Goal: Find specific page/section: Find specific page/section

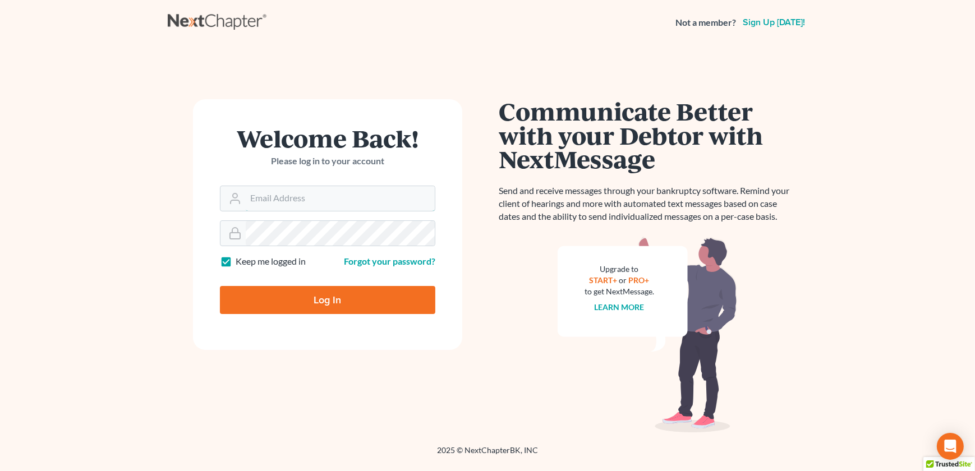
type input "[EMAIL_ADDRESS][DOMAIN_NAME]"
click at [298, 297] on input "Log In" at bounding box center [328, 300] width 216 height 28
type input "Thinking..."
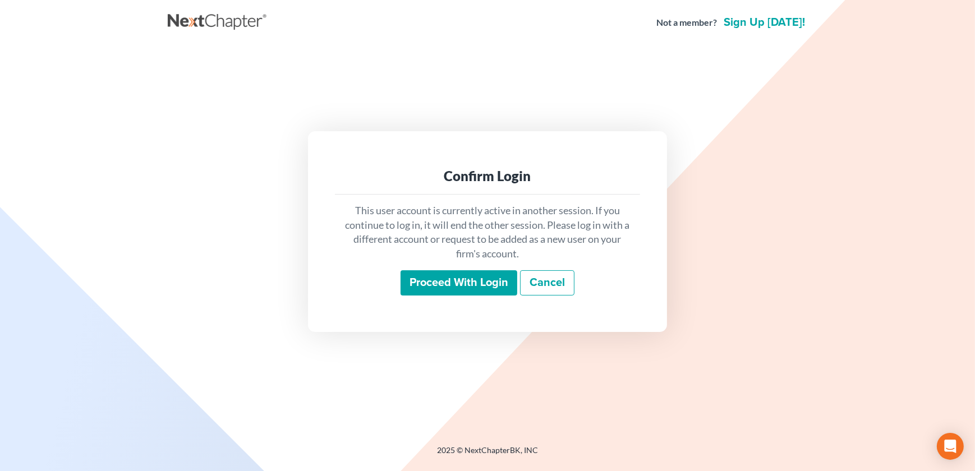
click at [442, 288] on input "Proceed with login" at bounding box center [459, 284] width 117 height 26
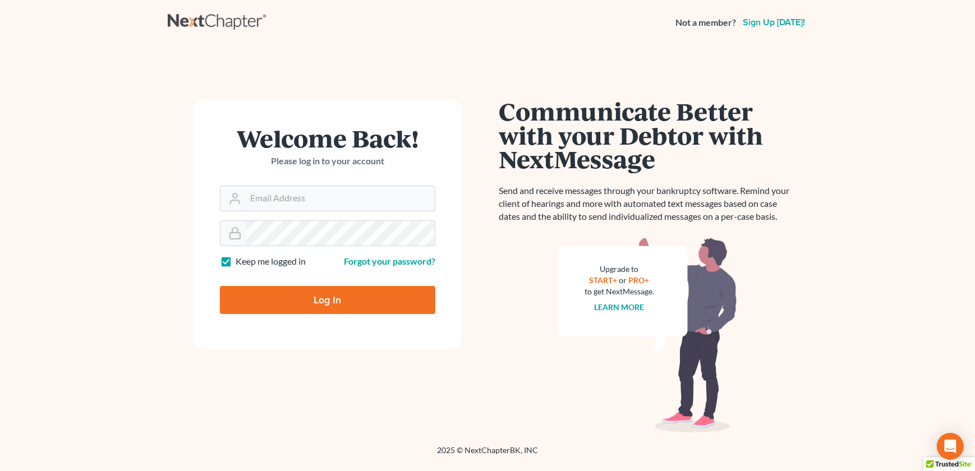
type input "[EMAIL_ADDRESS][DOMAIN_NAME]"
click at [308, 306] on input "Log In" at bounding box center [328, 300] width 216 height 28
type input "Thinking..."
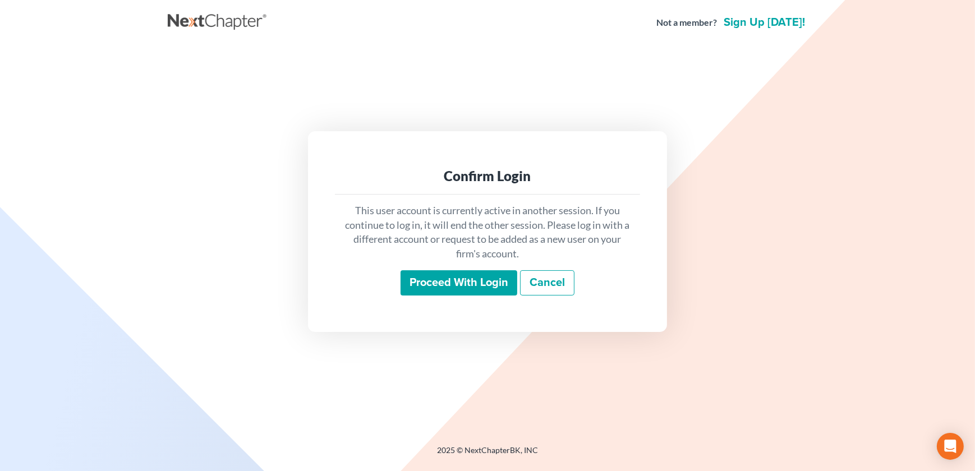
click at [432, 278] on input "Proceed with login" at bounding box center [459, 284] width 117 height 26
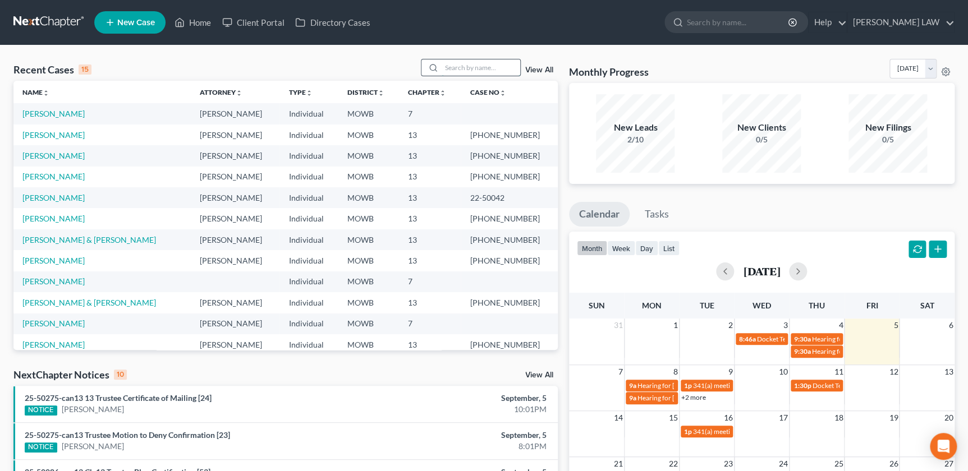
click at [451, 67] on input "search" at bounding box center [481, 67] width 79 height 16
type input "mardanlou"
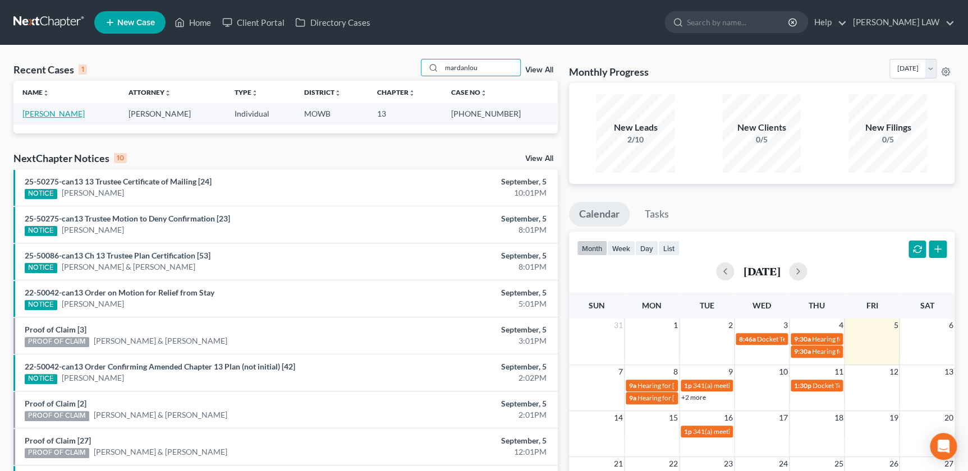
click at [61, 117] on link "[PERSON_NAME]" at bounding box center [53, 114] width 62 height 10
select select "2"
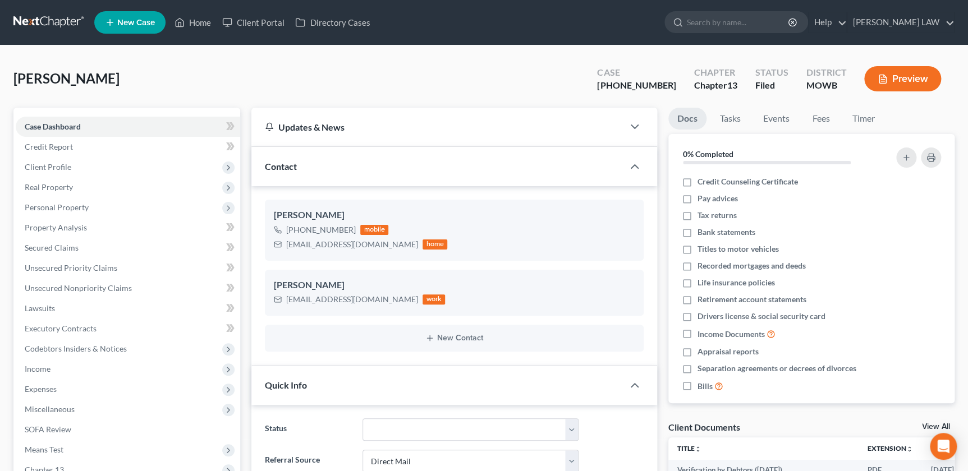
scroll to position [157, 0]
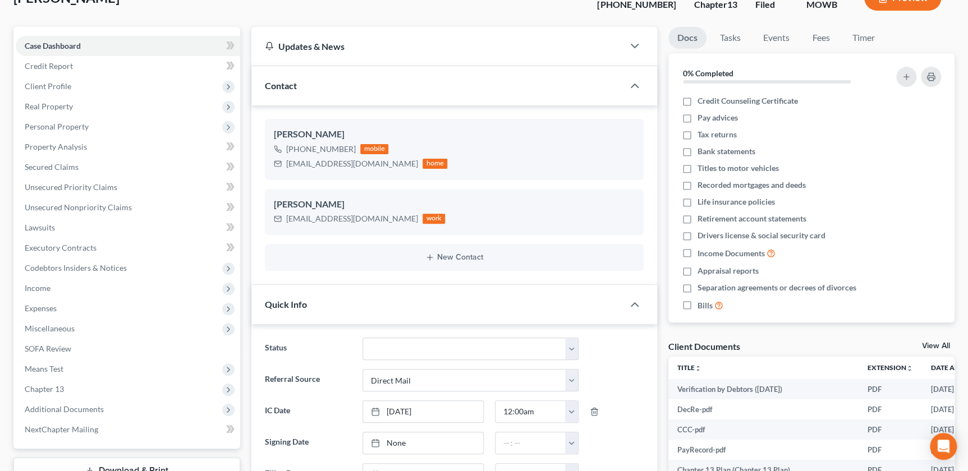
scroll to position [102, 0]
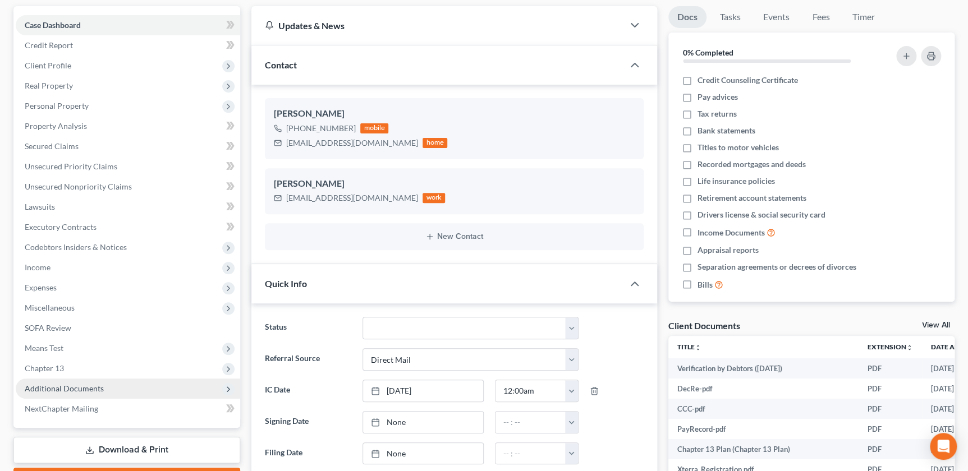
click at [52, 390] on span "Additional Documents" at bounding box center [64, 389] width 79 height 10
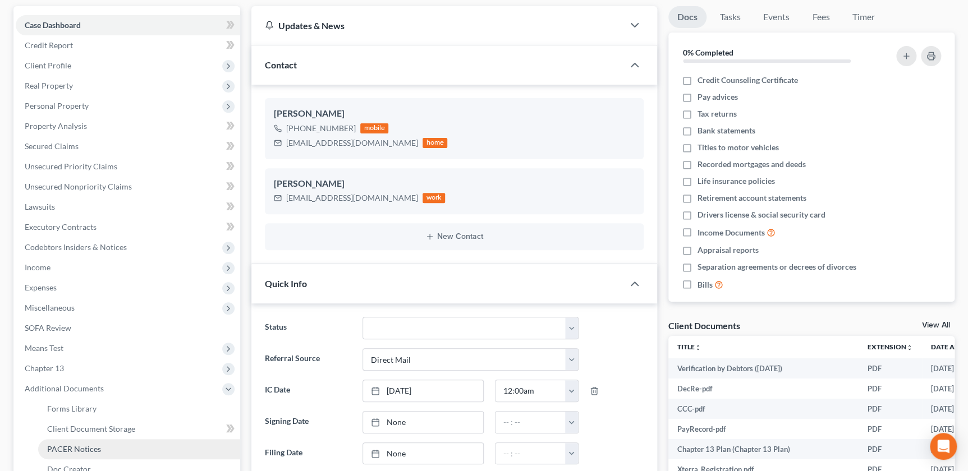
click at [90, 439] on link "PACER Notices" at bounding box center [139, 449] width 202 height 20
